Goal: Feedback & Contribution: Submit feedback/report problem

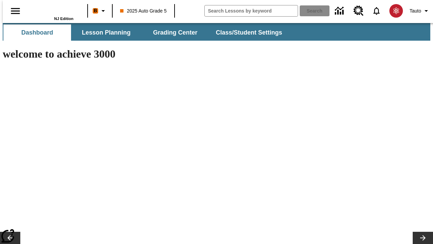
type input "-1"
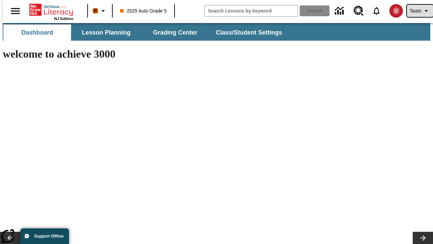
click at [417, 11] on span "Tauto" at bounding box center [416, 10] width 12 height 7
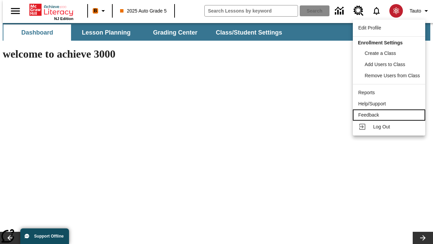
click at [390, 115] on div "Feedback" at bounding box center [390, 114] width 62 height 7
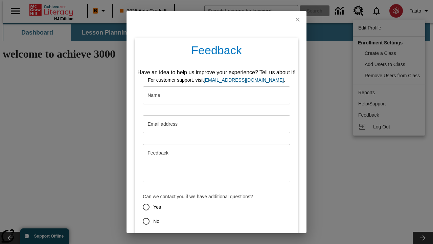
click at [181, 239] on button "Submit" at bounding box center [185, 245] width 27 height 13
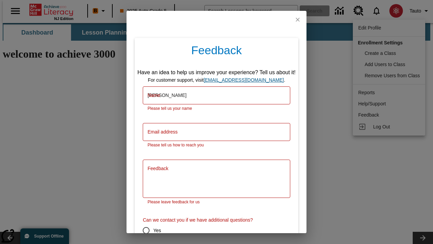
type input "[PERSON_NAME]"
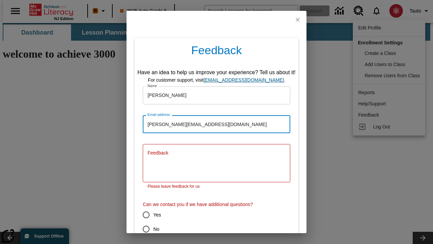
type input "[PERSON_NAME][EMAIL_ADDRESS][DOMAIN_NAME]"
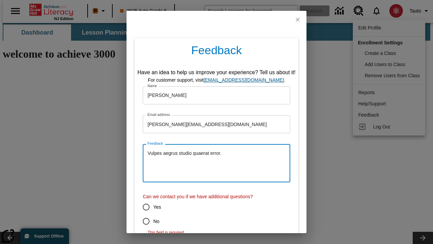
type textarea "Vulpes aegrus studio quaerat error."
click at [142, 221] on input "No" at bounding box center [146, 221] width 14 height 14
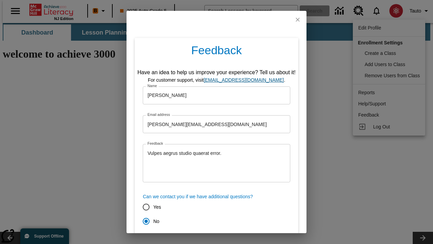
click at [181, 239] on button "Submit" at bounding box center [185, 245] width 27 height 13
radio input "false"
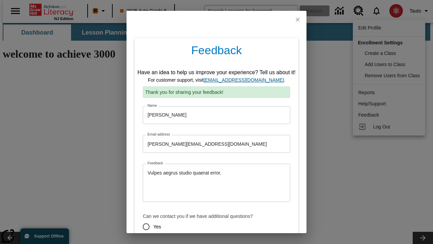
click at [246, 77] on link "[EMAIL_ADDRESS][DOMAIN_NAME]" at bounding box center [244, 79] width 80 height 5
